Goal: Task Accomplishment & Management: Manage account settings

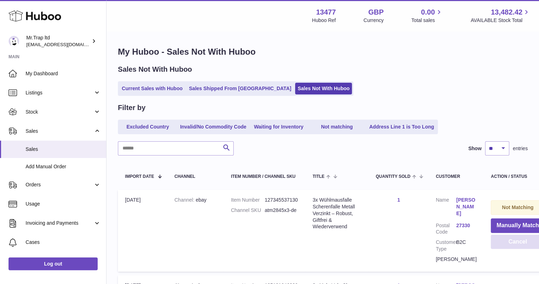
click at [499, 240] on button "Cancel" at bounding box center [518, 242] width 54 height 15
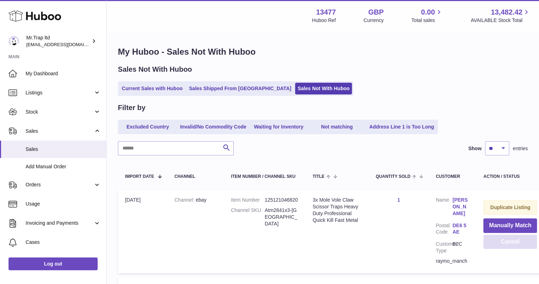
click at [514, 245] on button "Cancel" at bounding box center [511, 242] width 54 height 15
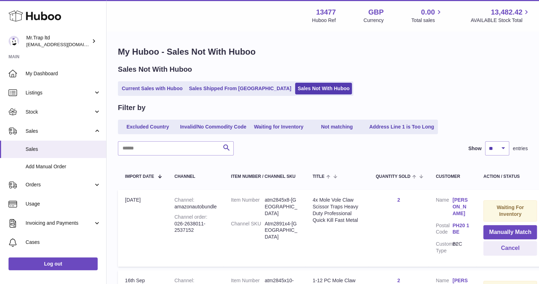
click at [210, 82] on ul "Current Sales with Huboo Sales Shipped From Huboo Sales Not With Huboo" at bounding box center [236, 88] width 236 height 15
click at [213, 88] on link "Sales Shipped From [GEOGRAPHIC_DATA]" at bounding box center [240, 89] width 107 height 12
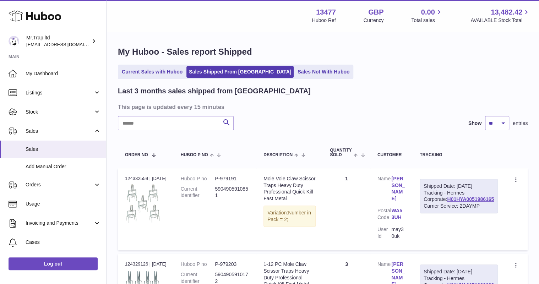
click at [157, 65] on ul "Current Sales with Huboo Sales Shipped From Huboo Sales Not With Huboo" at bounding box center [236, 72] width 236 height 15
click at [157, 71] on link "Current Sales with Huboo" at bounding box center [152, 72] width 66 height 12
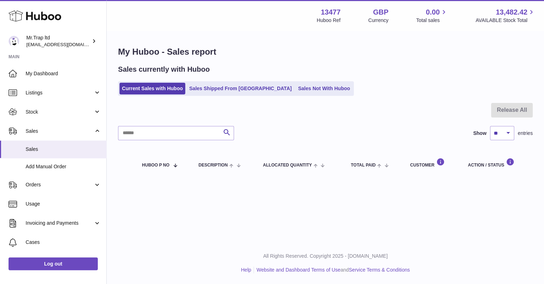
click at [295, 87] on link "Sales Not With Huboo" at bounding box center [323, 89] width 57 height 12
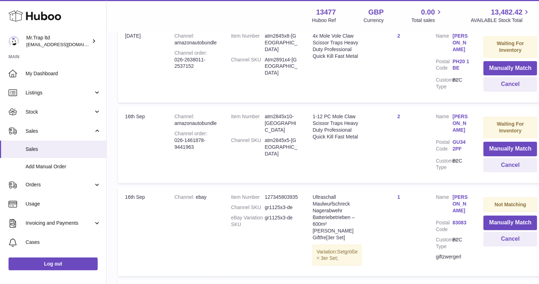
scroll to position [171, 0]
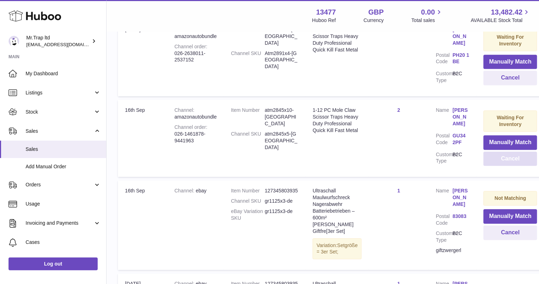
click at [500, 163] on button "Cancel" at bounding box center [511, 159] width 54 height 15
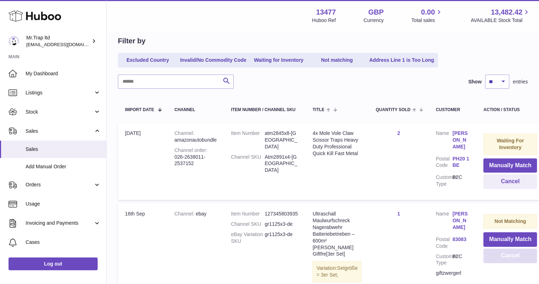
scroll to position [57, 0]
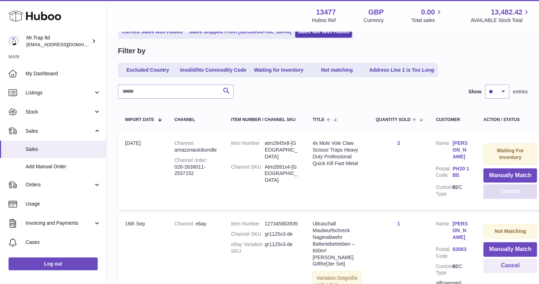
click at [493, 188] on button "Cancel" at bounding box center [511, 191] width 54 height 15
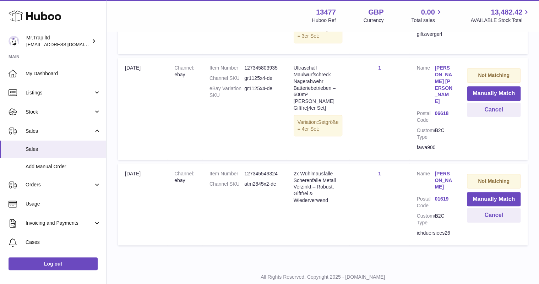
scroll to position [226, 0]
click at [479, 208] on button "Cancel" at bounding box center [494, 215] width 54 height 15
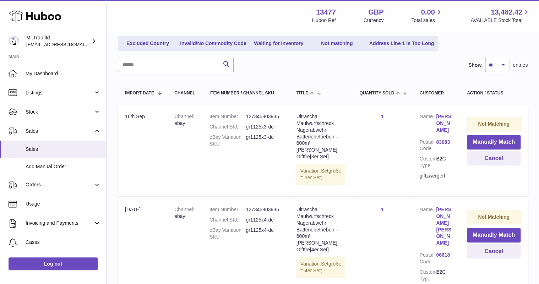
scroll to position [61, 0]
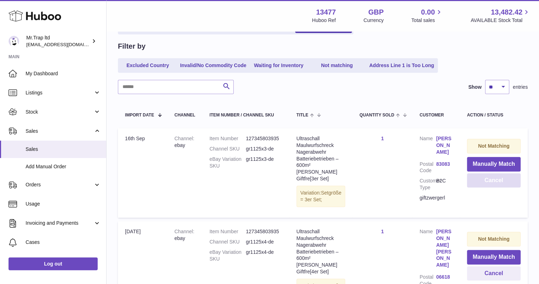
click at [482, 179] on button "Cancel" at bounding box center [494, 180] width 54 height 15
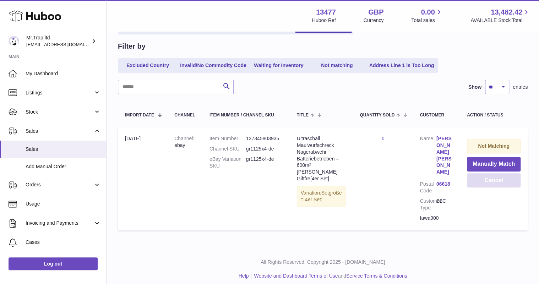
scroll to position [54, 0]
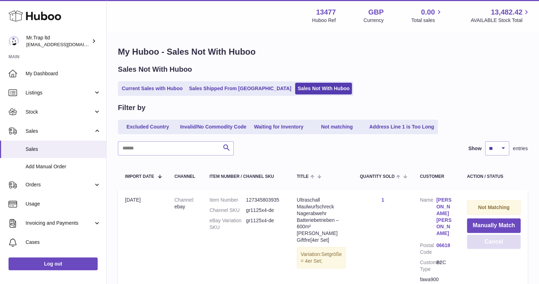
click at [487, 239] on button "Cancel" at bounding box center [494, 242] width 54 height 15
